Goal: Use online tool/utility

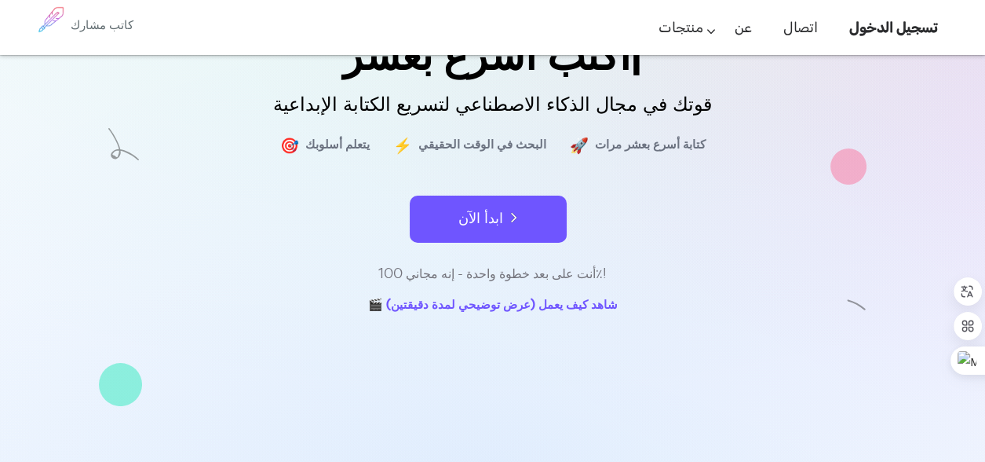
scroll to position [235, 0]
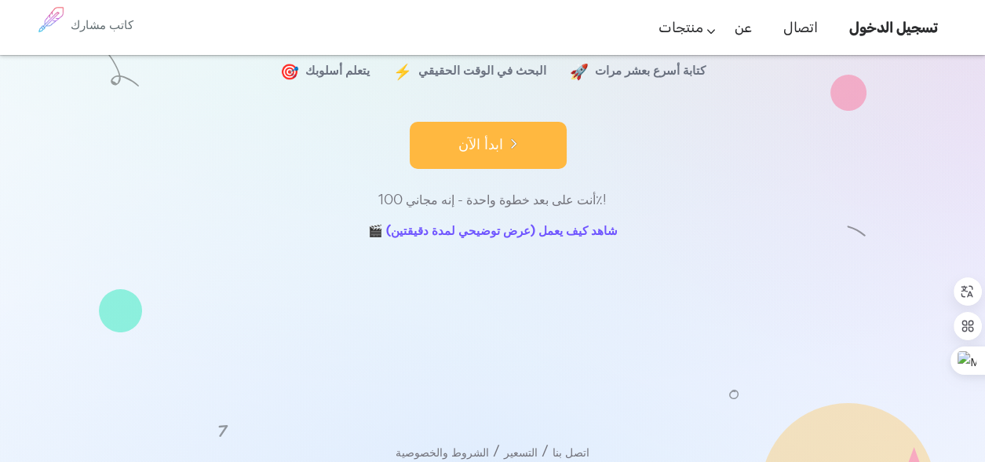
click at [485, 144] on font "ابدأ الآن" at bounding box center [480, 143] width 45 height 21
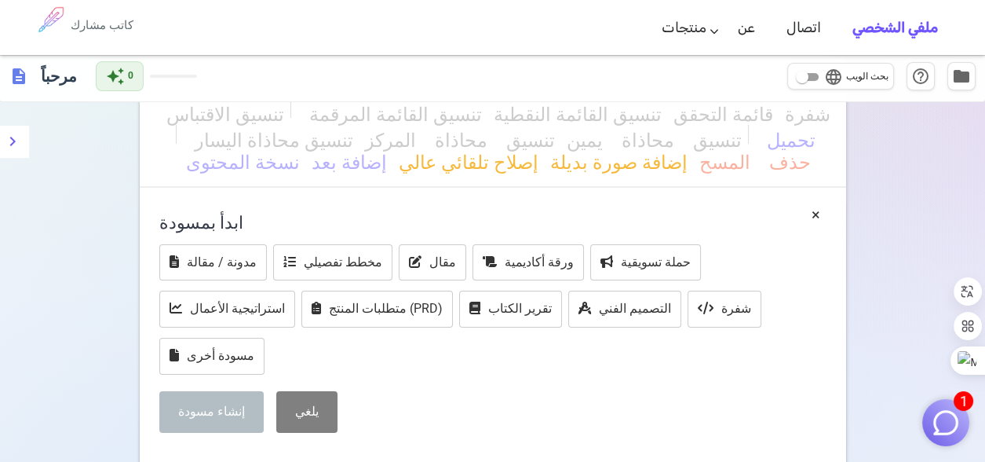
scroll to position [78, 0]
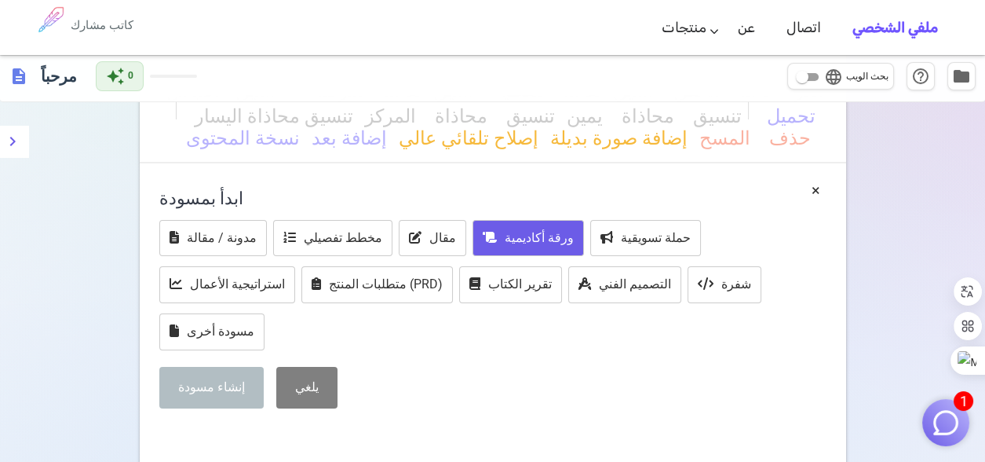
click at [505, 239] on font "ورقة أكاديمية" at bounding box center [539, 237] width 69 height 15
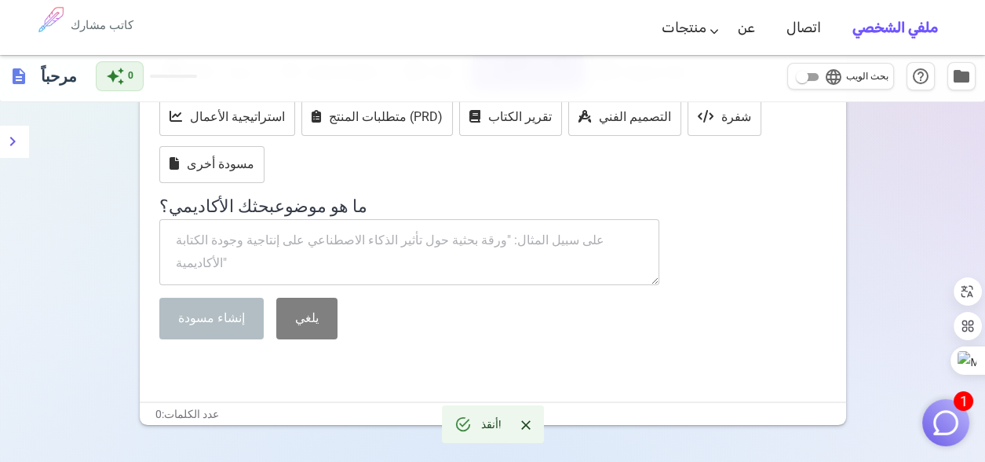
scroll to position [274, 0]
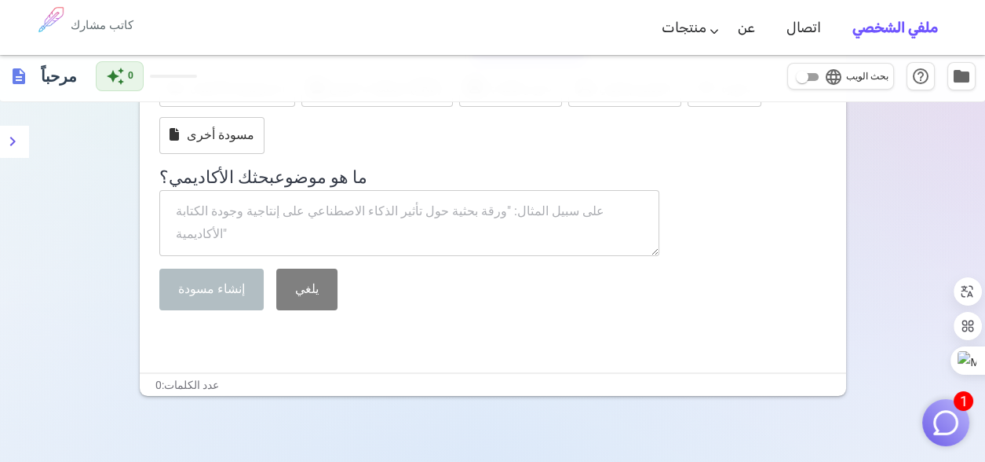
click at [389, 190] on textarea at bounding box center [409, 223] width 501 height 66
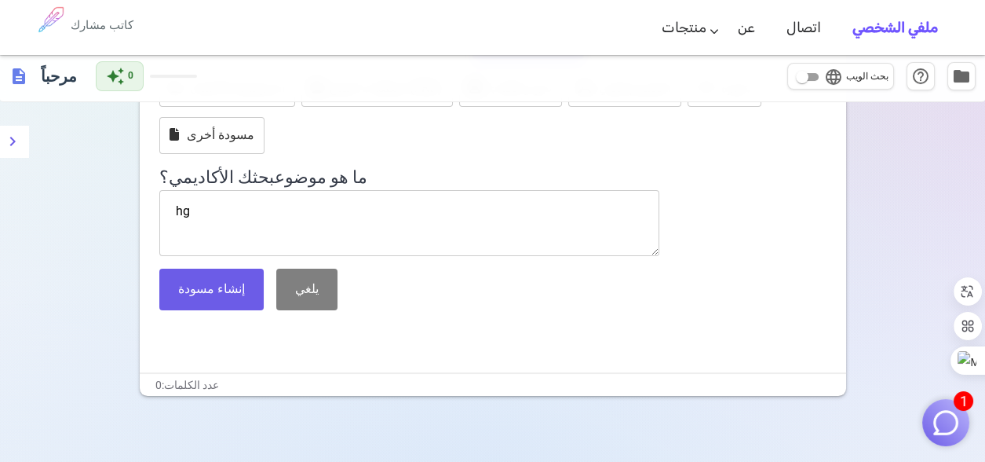
type textarea "h"
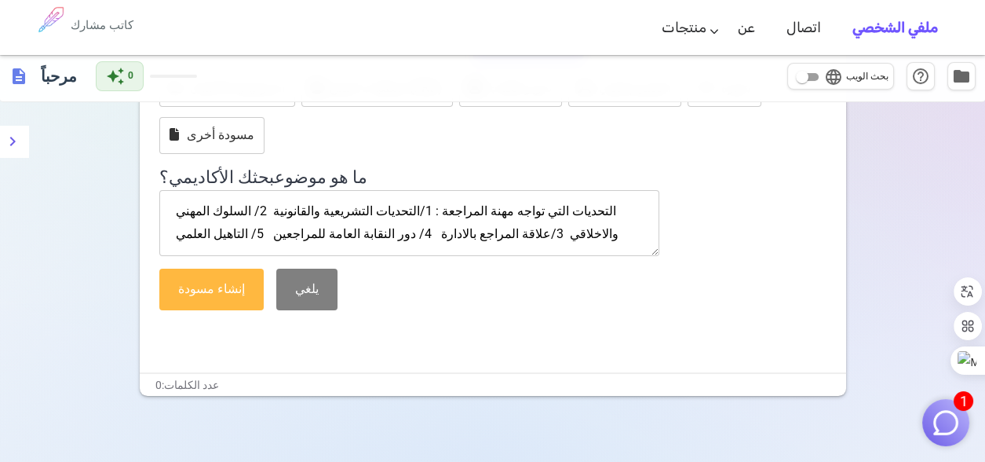
type textarea "التحديات التي تواجه مهنة المراجعة : 1/التحديات التشريعية والقانونية 2/ السلوك ا…"
click at [201, 268] on button "إنشاء مسودة" at bounding box center [211, 289] width 104 height 42
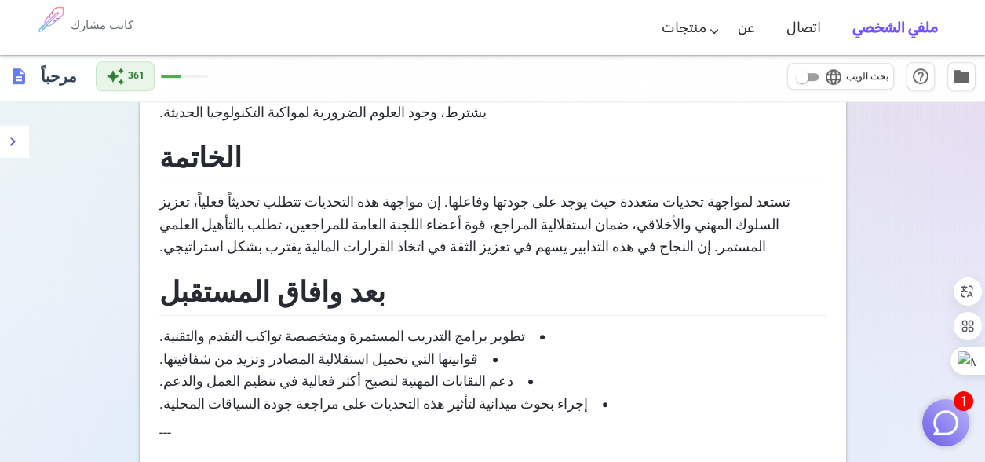
scroll to position [1467, 0]
